Goal: Task Accomplishment & Management: Manage account settings

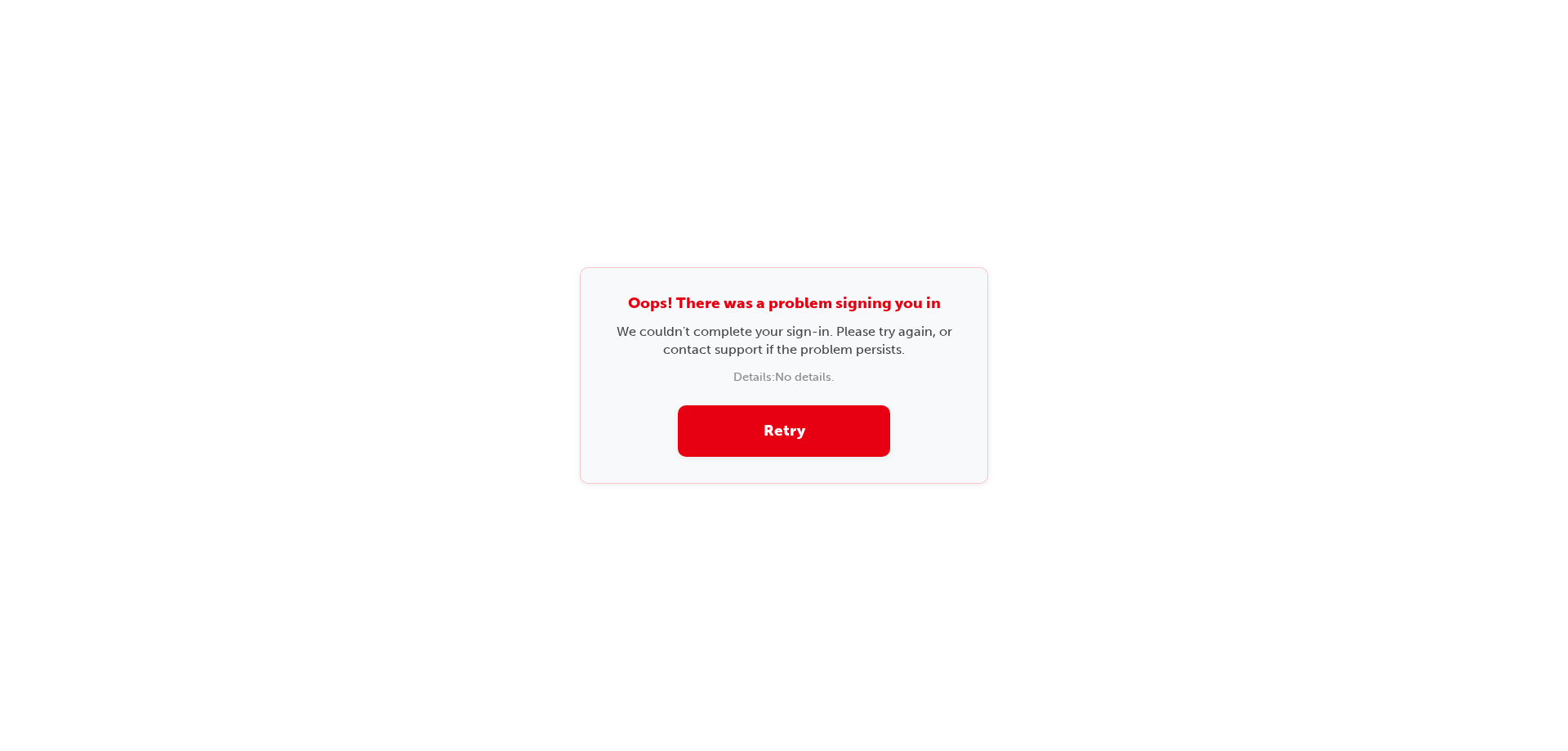
click at [852, 426] on button "Retry" at bounding box center [784, 431] width 213 height 52
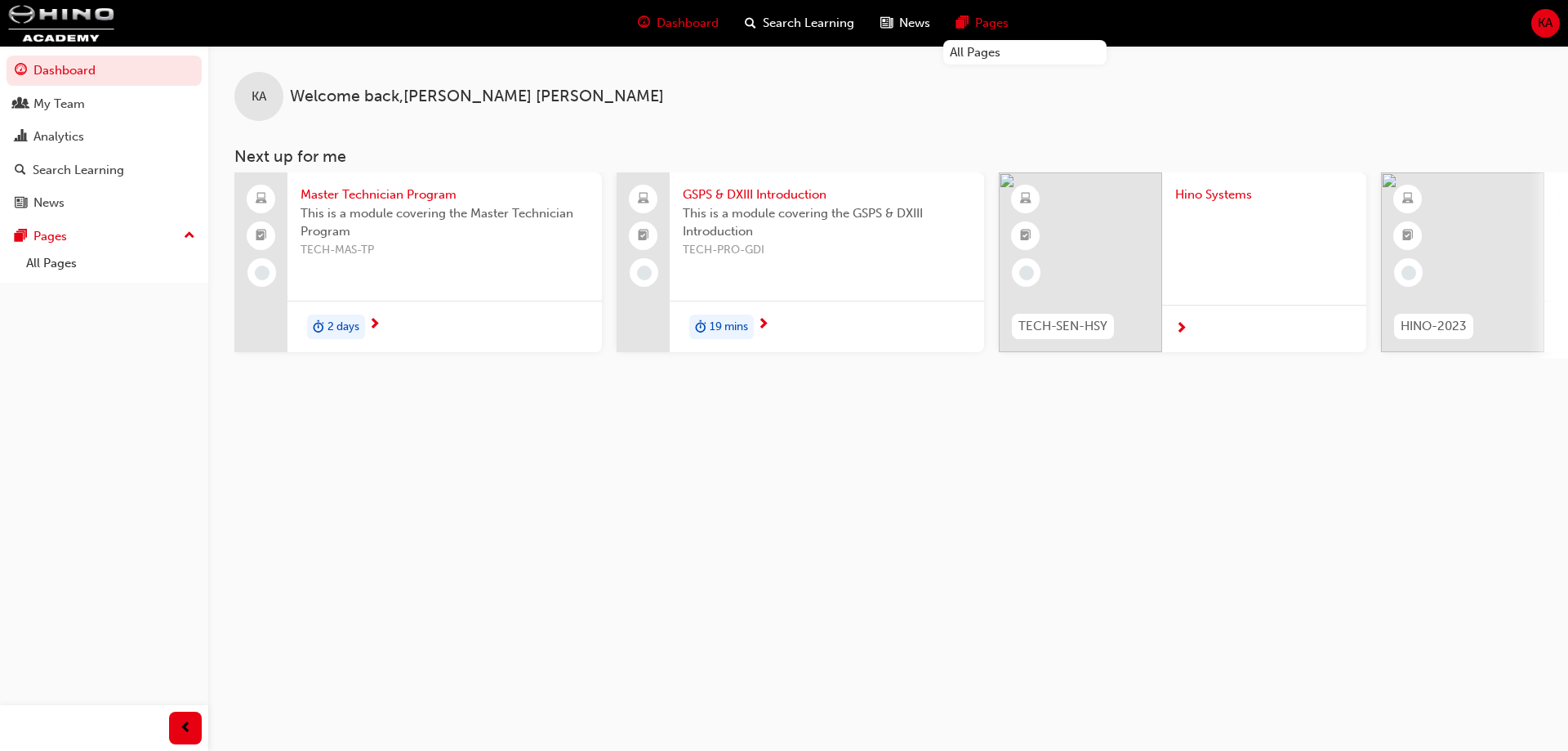
click at [986, 20] on span "Pages" at bounding box center [992, 23] width 33 height 19
